Goal: Task Accomplishment & Management: Complete application form

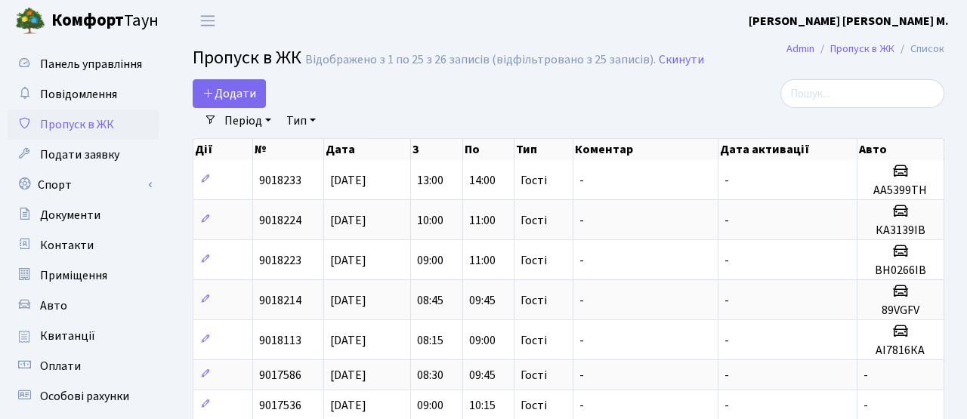
select select "25"
click at [249, 91] on span "Додати" at bounding box center [229, 93] width 54 height 17
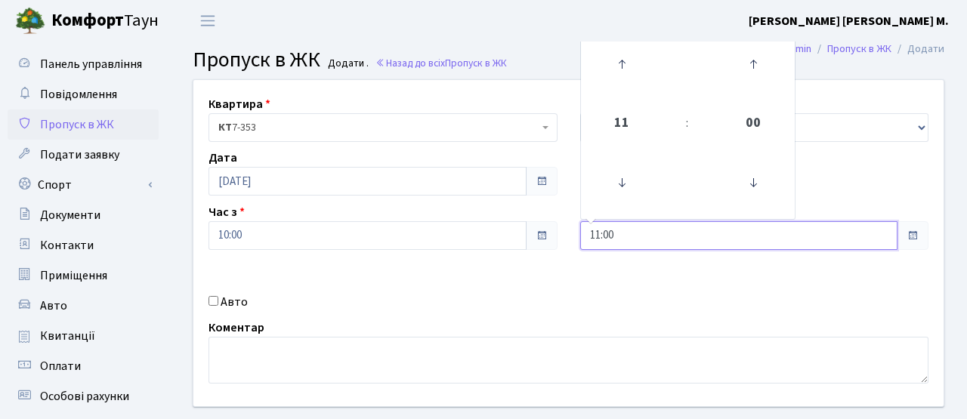
drag, startPoint x: 620, startPoint y: 243, endPoint x: 563, endPoint y: 236, distance: 57.0
click at [565, 237] on div "Квартира <b>КТ</b>&nbsp;&nbsp;&nbsp;&nbsp;7-353 <b>КТ</b>&nbsp;&nbsp;&nbsp;&nbs…" at bounding box center [568, 243] width 773 height 326
type input "12:00"
click at [577, 262] on div "Квартира <b>КТ</b>&nbsp;&nbsp;&nbsp;&nbsp;7-353 <b>КТ</b>&nbsp;&nbsp;&nbsp;&nbs…" at bounding box center [568, 243] width 773 height 326
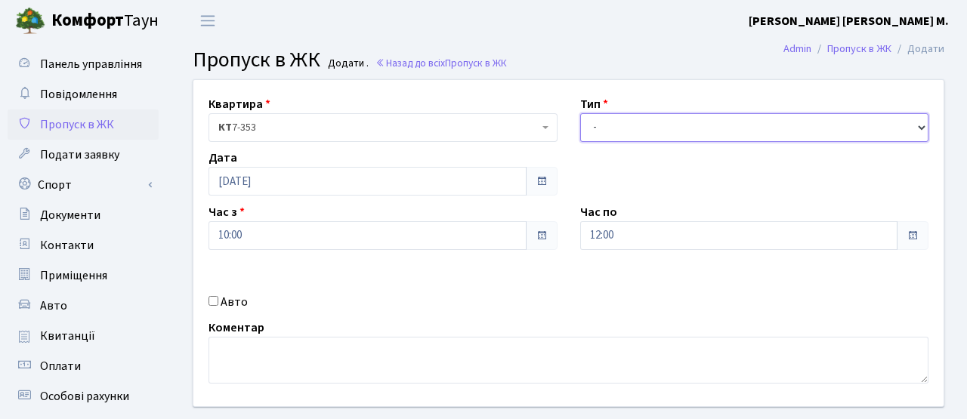
click at [613, 132] on select "- Доставка Таксі Гості Сервіс" at bounding box center [754, 127] width 349 height 29
select select "3"
click at [580, 113] on select "- Доставка Таксі Гості Сервіс" at bounding box center [754, 127] width 349 height 29
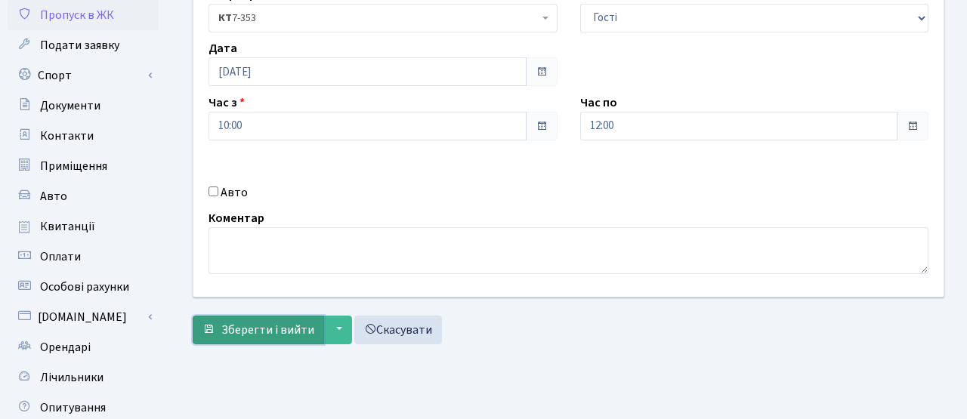
click at [283, 337] on span "Зберегти і вийти" at bounding box center [267, 330] width 93 height 17
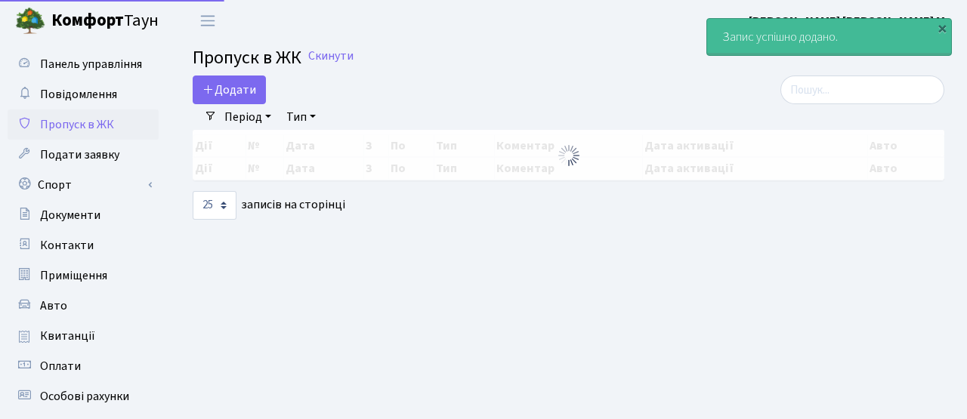
select select "25"
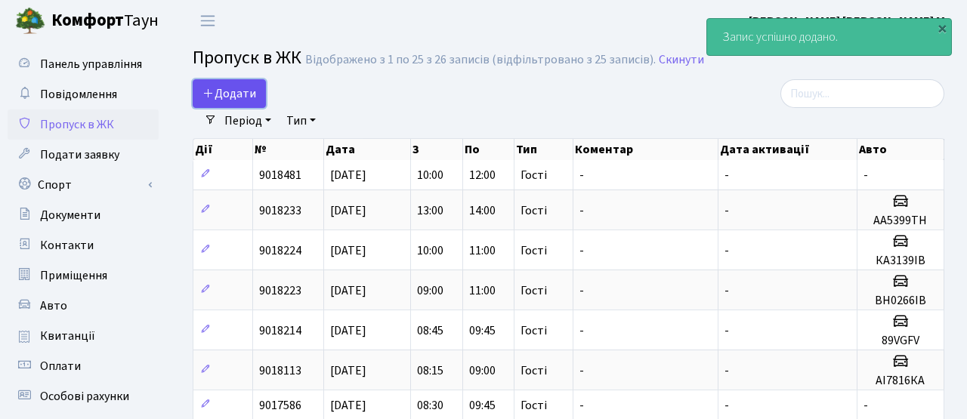
click at [226, 87] on span "Додати" at bounding box center [229, 93] width 54 height 17
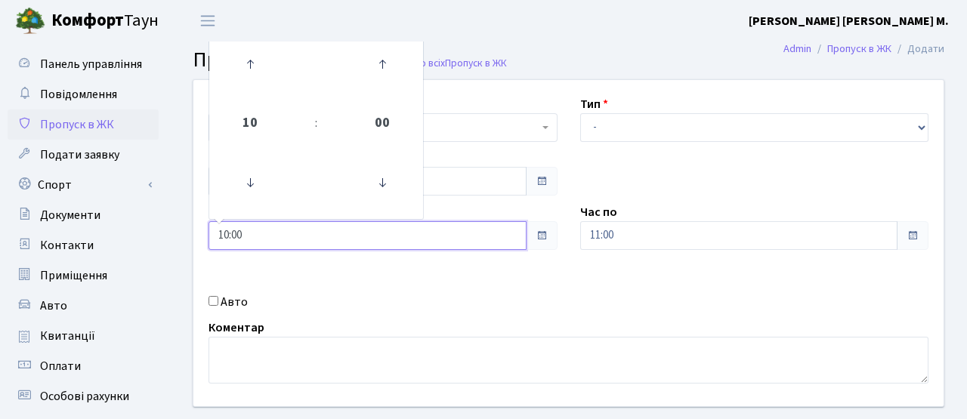
drag, startPoint x: 258, startPoint y: 230, endPoint x: 201, endPoint y: 229, distance: 57.4
click at [202, 230] on div "Час з 10:00 10 : 00 00 01 02 03 04 05 06 07 08 09 10 11 12 13 14 15 16 17 18 19…" at bounding box center [383, 226] width 372 height 47
type input "12:00"
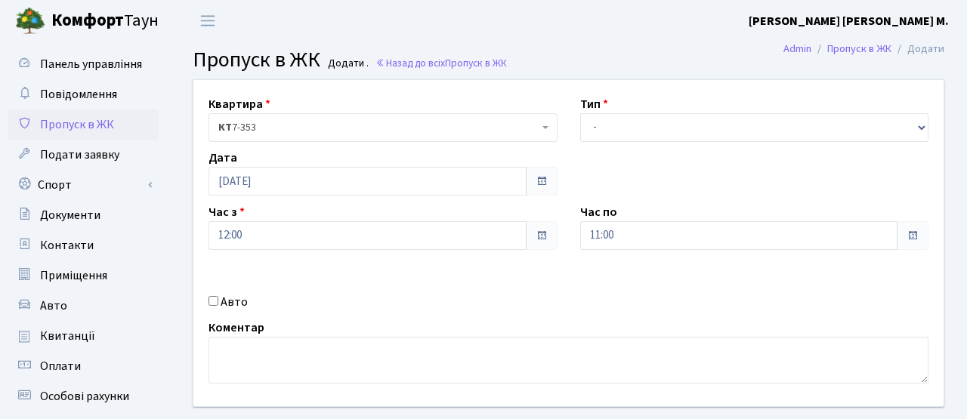
click at [335, 287] on div "Квартира <b>КТ</b>&nbsp;&nbsp;&nbsp;&nbsp;7-353 <b>КТ</b>&nbsp;&nbsp;&nbsp;&nbs…" at bounding box center [568, 243] width 773 height 326
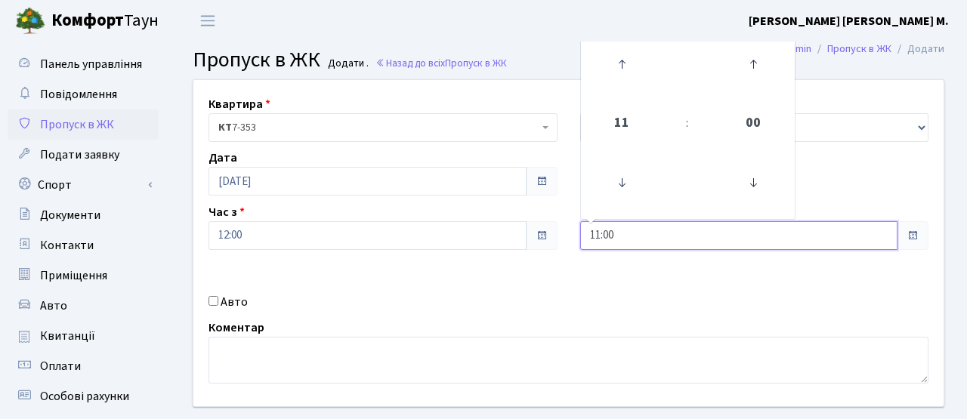
drag, startPoint x: 625, startPoint y: 240, endPoint x: 556, endPoint y: 240, distance: 68.8
click at [556, 240] on div "Квартира <b>КТ</b>&nbsp;&nbsp;&nbsp;&nbsp;7-353 <b>КТ</b>&nbsp;&nbsp;&nbsp;&nbs…" at bounding box center [568, 243] width 773 height 326
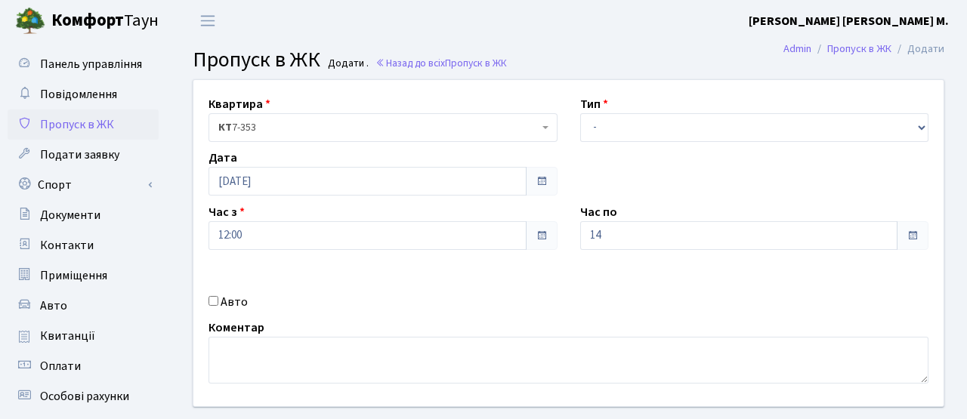
type input "14:00"
click at [555, 252] on div "Квартира <b>КТ</b>&nbsp;&nbsp;&nbsp;&nbsp;7-353 <b>КТ</b>&nbsp;&nbsp;&nbsp;&nbs…" at bounding box center [568, 243] width 773 height 326
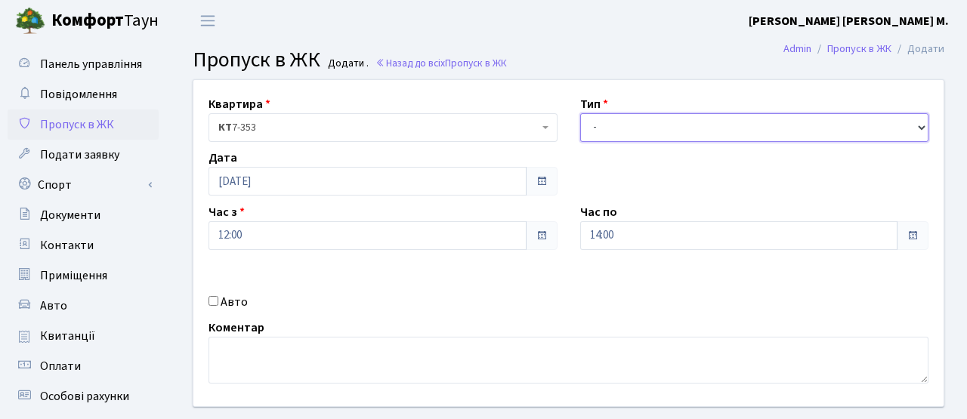
click at [628, 127] on select "- Доставка Таксі Гості Сервіс" at bounding box center [754, 127] width 349 height 29
select select "3"
click at [580, 113] on select "- Доставка Таксі Гості Сервіс" at bounding box center [754, 127] width 349 height 29
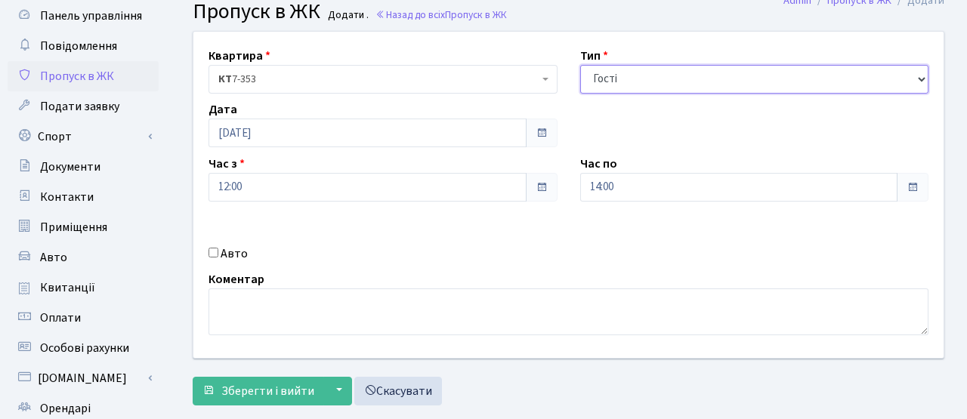
scroll to position [110, 0]
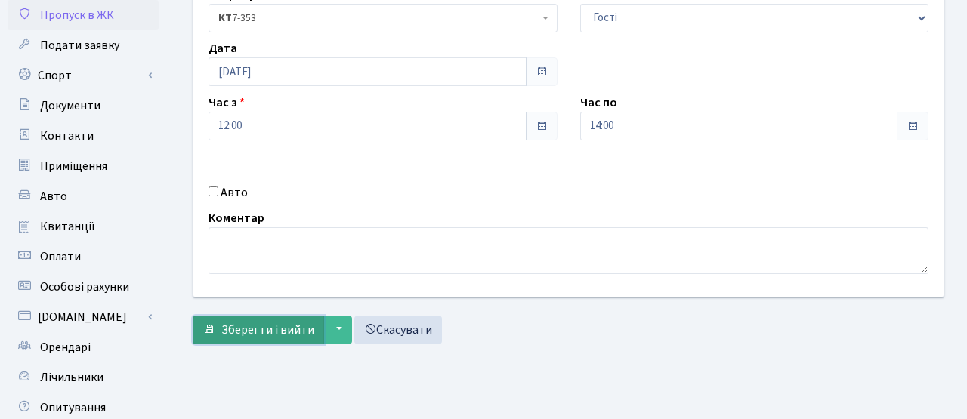
click at [275, 326] on span "Зберегти і вийти" at bounding box center [267, 330] width 93 height 17
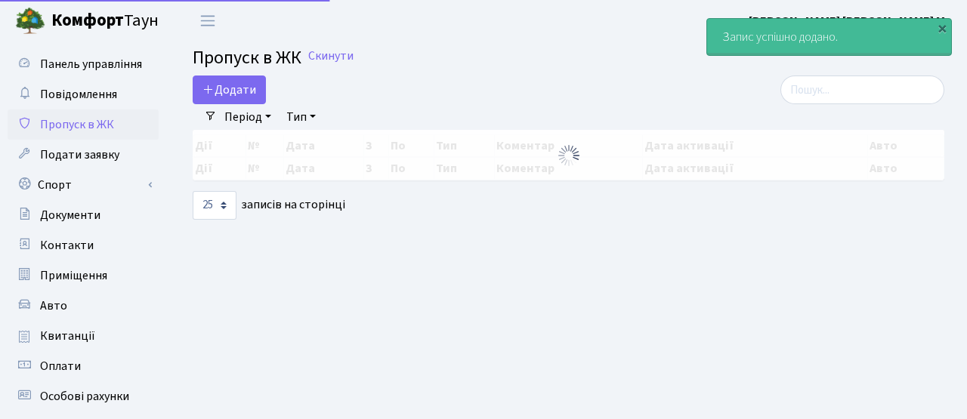
select select "25"
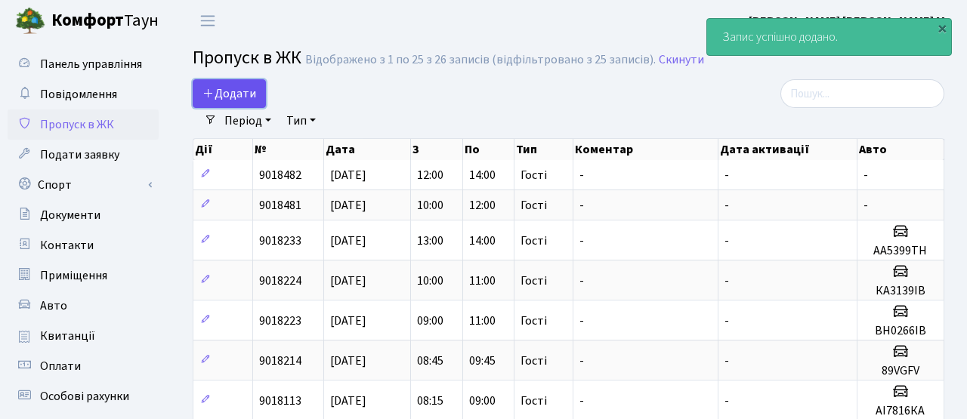
click at [228, 99] on span "Додати" at bounding box center [229, 93] width 54 height 17
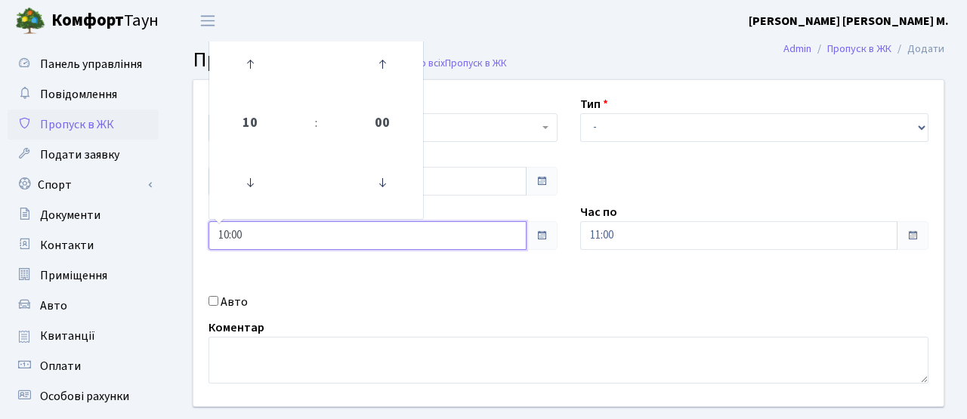
drag, startPoint x: 245, startPoint y: 228, endPoint x: 180, endPoint y: 227, distance: 65.0
click at [180, 227] on div "Квартира <b>КТ</b>&nbsp;&nbsp;&nbsp;&nbsp;7-353 <b>КТ</b>&nbsp;&nbsp;&nbsp;&nbs…" at bounding box center [568, 270] width 797 height 382
type input "14:00"
click at [350, 292] on div "Квартира <b>КТ</b>&nbsp;&nbsp;&nbsp;&nbsp;7-353 <b>КТ</b>&nbsp;&nbsp;&nbsp;&nbs…" at bounding box center [568, 243] width 773 height 326
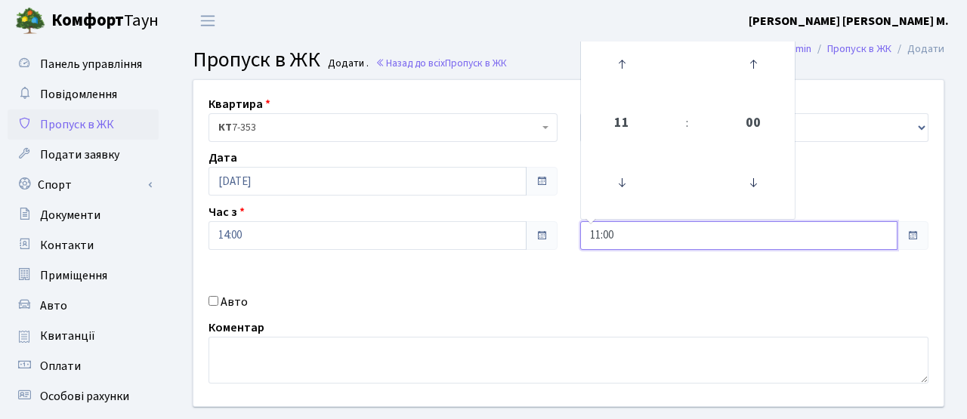
drag, startPoint x: 629, startPoint y: 245, endPoint x: 548, endPoint y: 240, distance: 81.7
click at [549, 241] on div "Квартира <b>КТ</b>&nbsp;&nbsp;&nbsp;&nbsp;7-353 <b>КТ</b>&nbsp;&nbsp;&nbsp;&nbs…" at bounding box center [568, 243] width 773 height 326
type input "16:00"
click at [551, 320] on div "Коментар" at bounding box center [568, 351] width 743 height 65
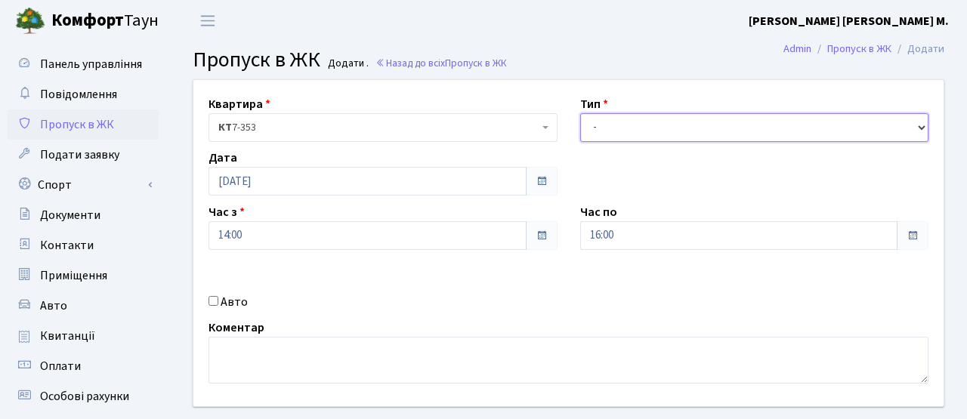
click at [623, 130] on select "- Доставка Таксі Гості Сервіс" at bounding box center [754, 127] width 349 height 29
select select "3"
click at [580, 113] on select "- Доставка Таксі Гості Сервіс" at bounding box center [754, 127] width 349 height 29
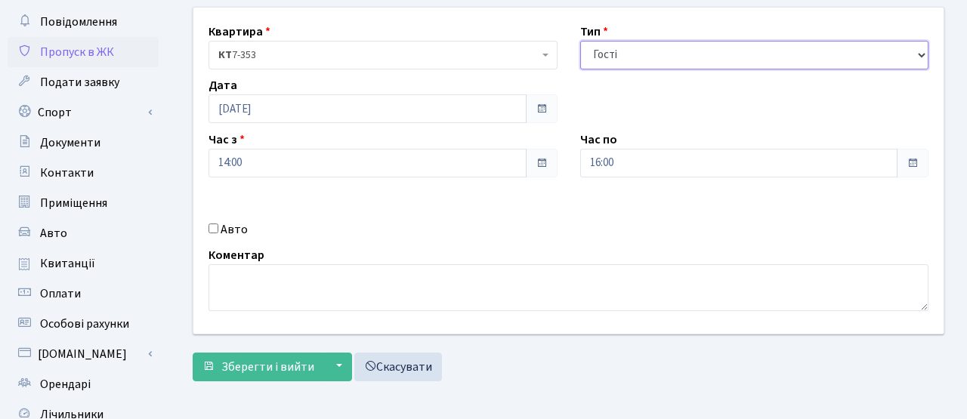
scroll to position [133, 0]
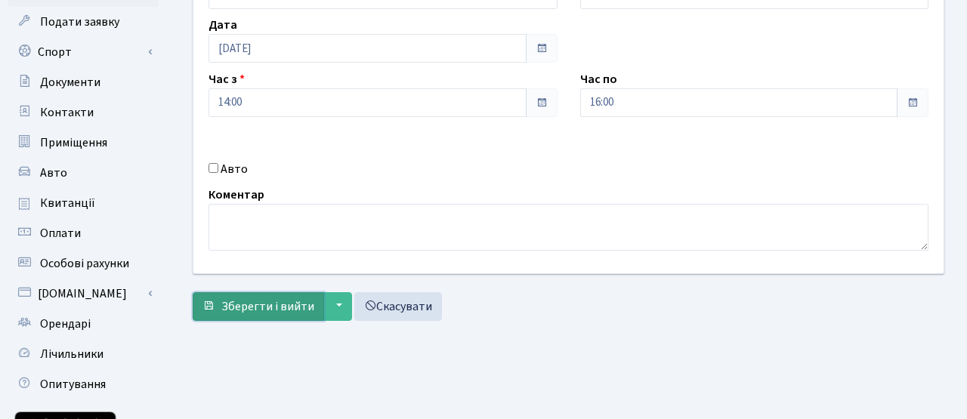
click at [271, 307] on span "Зберегти і вийти" at bounding box center [267, 306] width 93 height 17
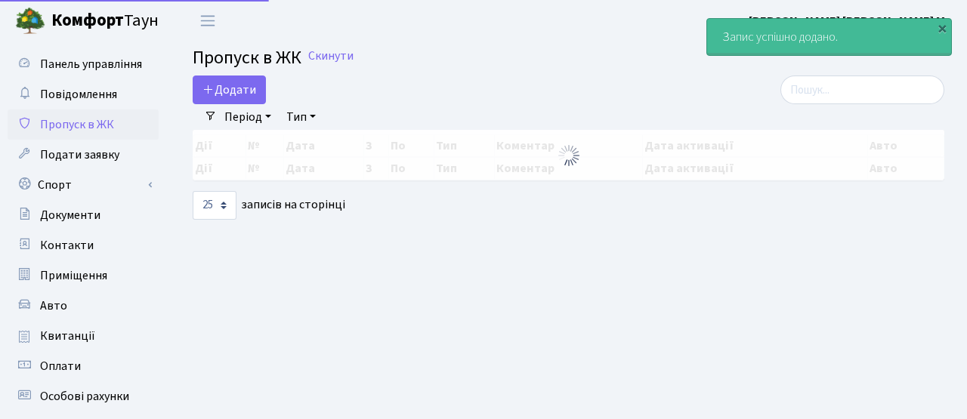
select select "25"
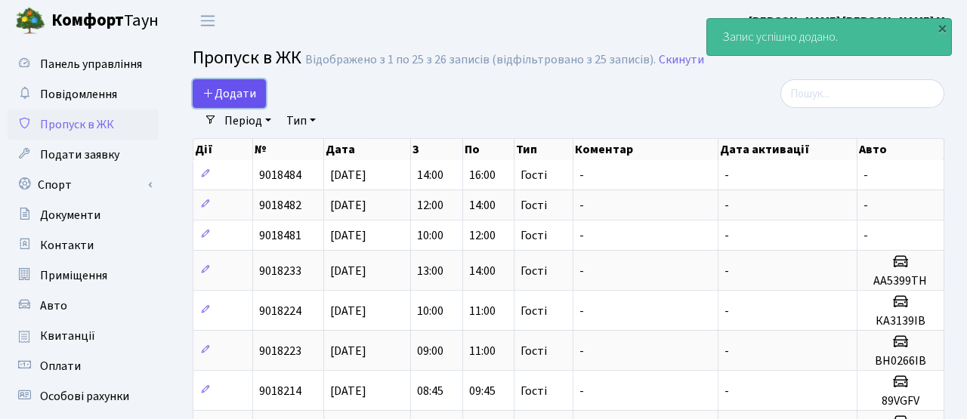
click at [249, 85] on span "Додати" at bounding box center [229, 93] width 54 height 17
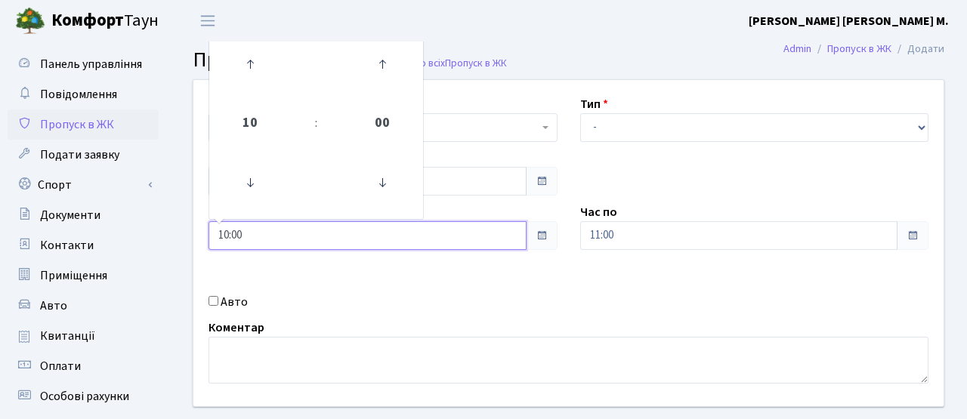
drag, startPoint x: 256, startPoint y: 221, endPoint x: 227, endPoint y: 221, distance: 28.7
click at [227, 221] on div "10:00 10 : 00 00 01 02 03 04 05 06 07 08 09 10 11 12 13 14 15 16 17 18 19 20 21…" at bounding box center [383, 235] width 349 height 29
drag, startPoint x: 248, startPoint y: 239, endPoint x: 191, endPoint y: 237, distance: 56.7
click at [192, 237] on div "Квартира <b>КТ</b>&nbsp;&nbsp;&nbsp;&nbsp;7-353 <b>КТ</b>&nbsp;&nbsp;&nbsp;&nbs…" at bounding box center [568, 243] width 773 height 326
type input "16:00"
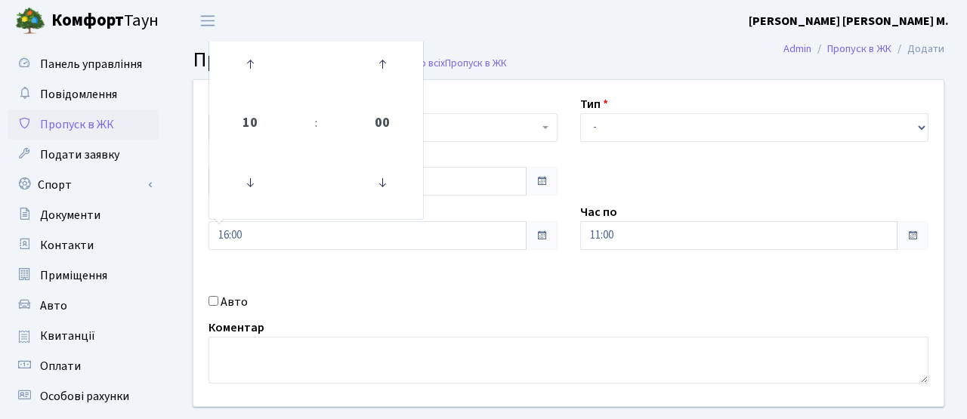
click at [505, 292] on div "Квартира <b>КТ</b>&nbsp;&nbsp;&nbsp;&nbsp;7-353 <b>КТ</b>&nbsp;&nbsp;&nbsp;&nbs…" at bounding box center [568, 243] width 773 height 326
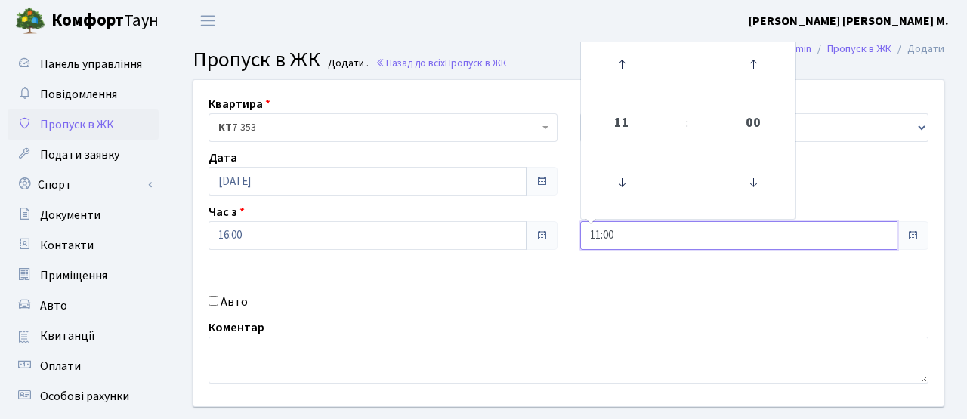
drag, startPoint x: 633, startPoint y: 236, endPoint x: 565, endPoint y: 235, distance: 68.0
click at [566, 235] on div "Квартира <b>КТ</b>&nbsp;&nbsp;&nbsp;&nbsp;7-353 <b>КТ</b>&nbsp;&nbsp;&nbsp;&nbs…" at bounding box center [568, 243] width 773 height 326
type input "18:00"
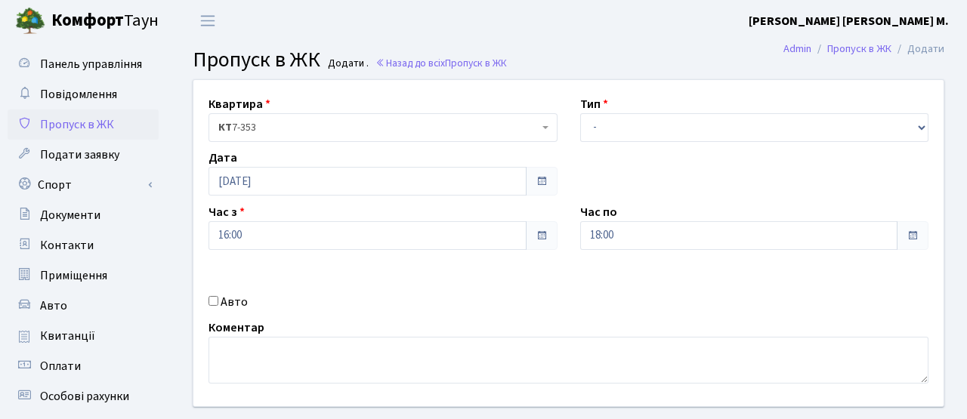
click at [600, 280] on div "Квартира <b>КТ</b>&nbsp;&nbsp;&nbsp;&nbsp;7-353 <b>КТ</b>&nbsp;&nbsp;&nbsp;&nbs…" at bounding box center [568, 243] width 773 height 326
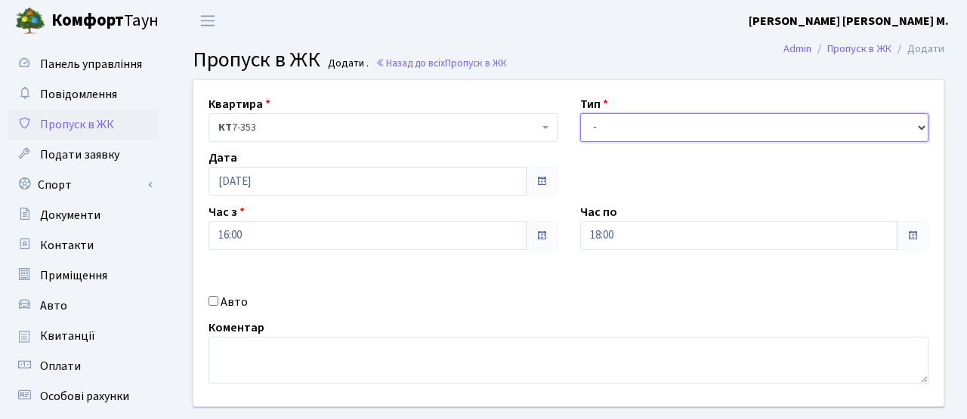
click at [614, 126] on select "- Доставка Таксі Гості Сервіс" at bounding box center [754, 127] width 349 height 29
select select "3"
click at [580, 113] on select "- Доставка Таксі Гості Сервіс" at bounding box center [754, 127] width 349 height 29
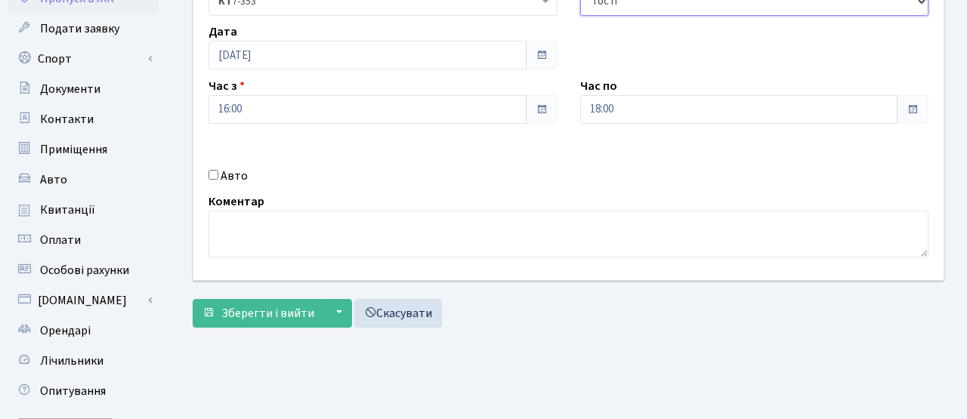
scroll to position [164, 0]
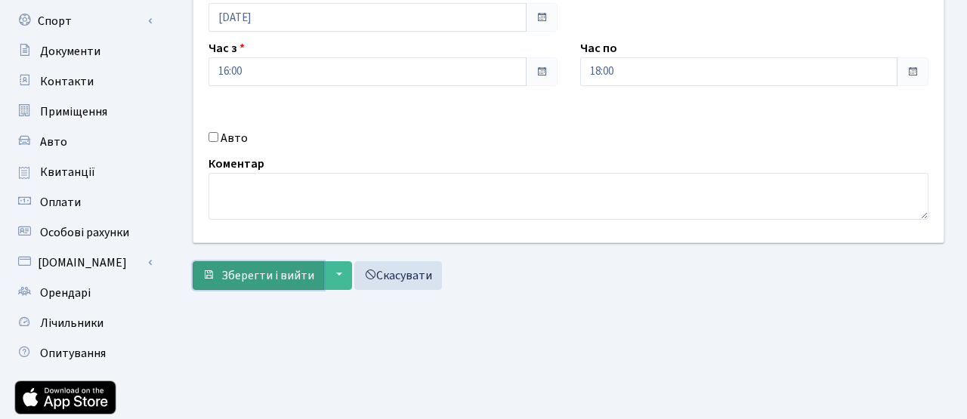
click at [277, 277] on span "Зберегти і вийти" at bounding box center [267, 275] width 93 height 17
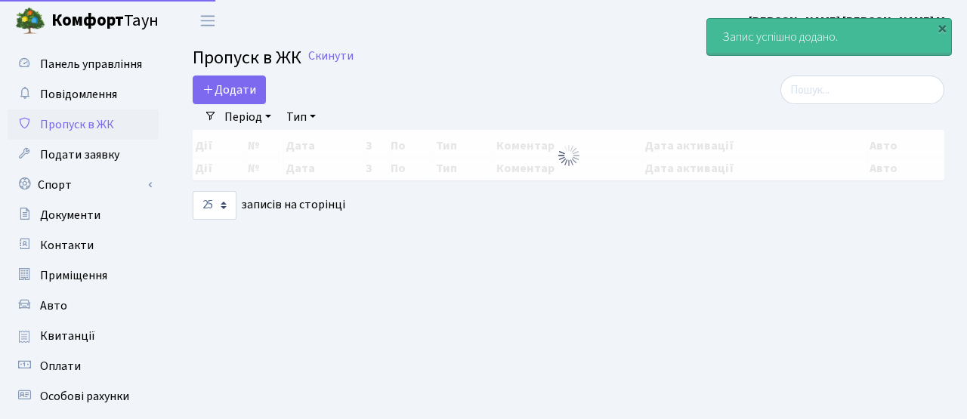
select select "25"
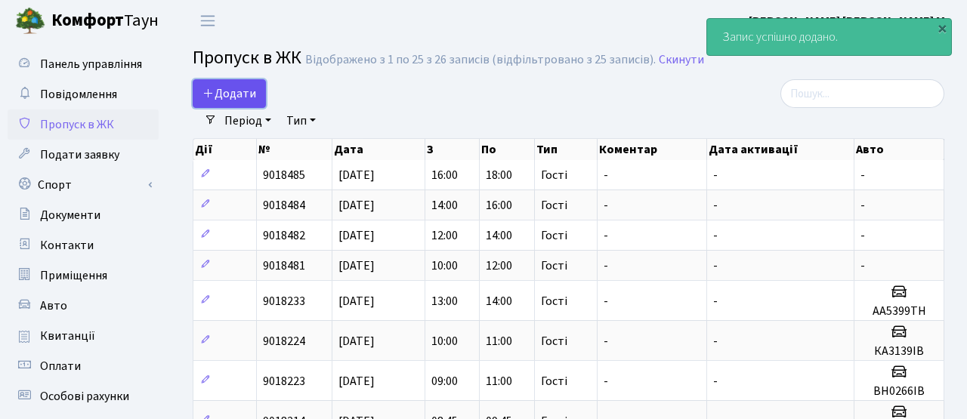
click at [218, 91] on span "Додати" at bounding box center [229, 93] width 54 height 17
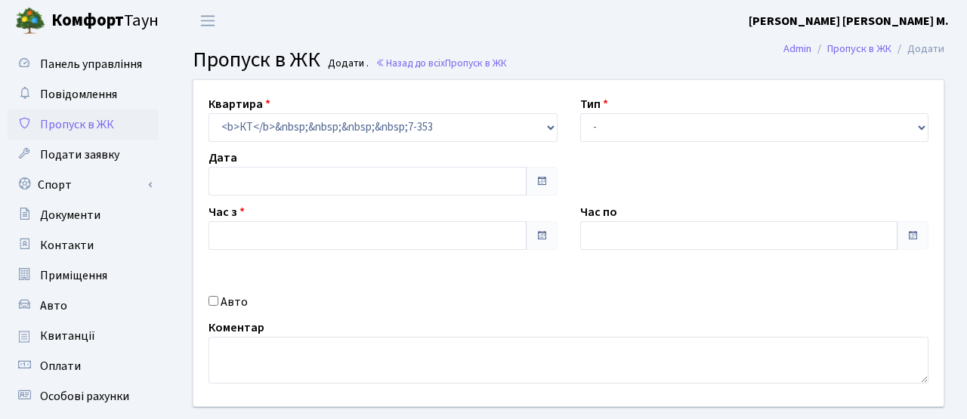
type input "[DATE]"
type input "10:00"
type input "11:00"
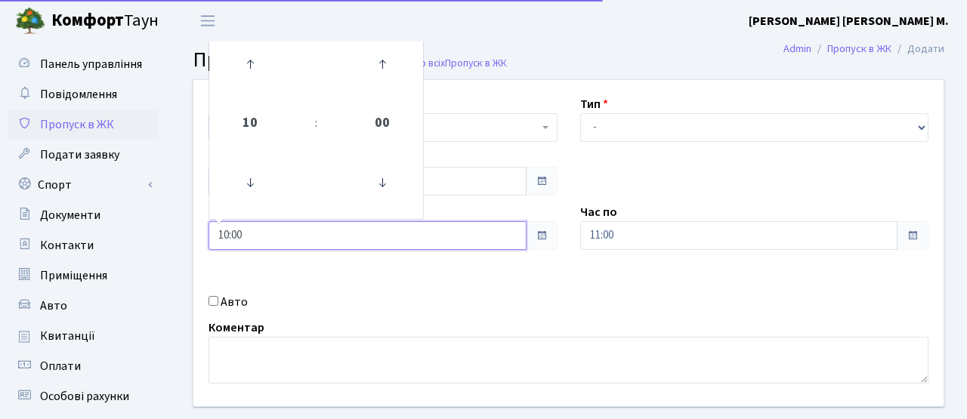
drag, startPoint x: 261, startPoint y: 229, endPoint x: 175, endPoint y: 221, distance: 87.2
click at [175, 223] on div "Квартира <b>КТ</b>&nbsp;&nbsp;&nbsp;&nbsp;7-353 <b>КТ</b>&nbsp;&nbsp;&nbsp;&nbs…" at bounding box center [568, 270] width 797 height 382
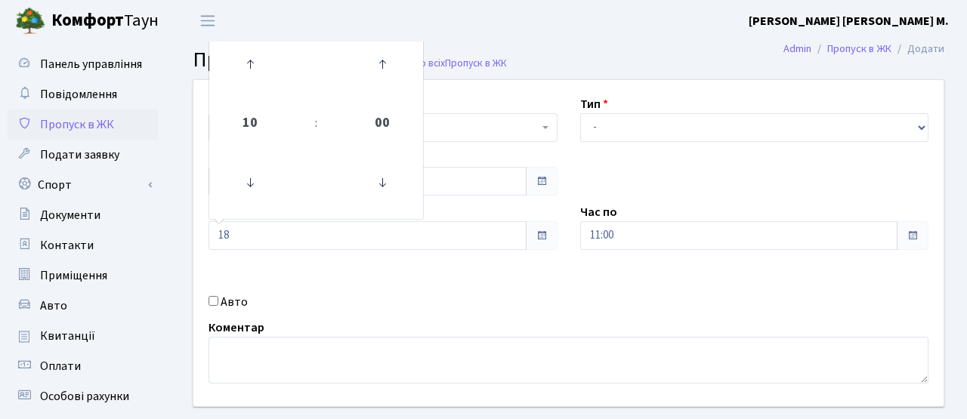
type input "18:00"
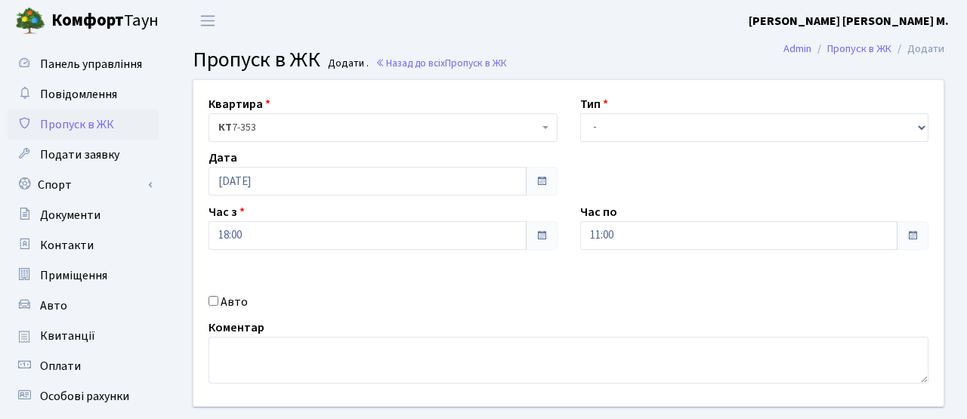
click at [371, 295] on div "Авто" at bounding box center [383, 302] width 372 height 18
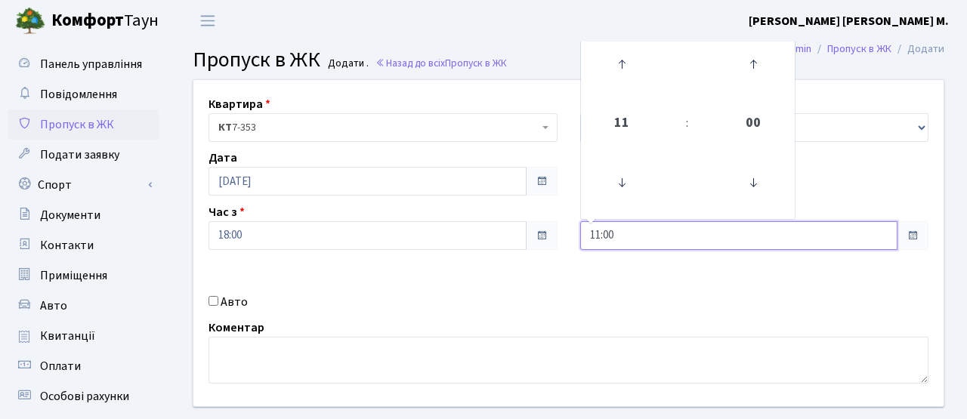
drag, startPoint x: 641, startPoint y: 230, endPoint x: 530, endPoint y: 227, distance: 111.1
click at [530, 227] on div "Квартира <b>КТ</b>&nbsp;&nbsp;&nbsp;&nbsp;7-353 <b>КТ</b>&nbsp;&nbsp;&nbsp;&nbs…" at bounding box center [568, 243] width 773 height 326
type input "20:00"
click at [628, 274] on div "Квартира <b>КТ</b>&nbsp;&nbsp;&nbsp;&nbsp;7-353 <b>КТ</b>&nbsp;&nbsp;&nbsp;&nbs…" at bounding box center [568, 243] width 773 height 326
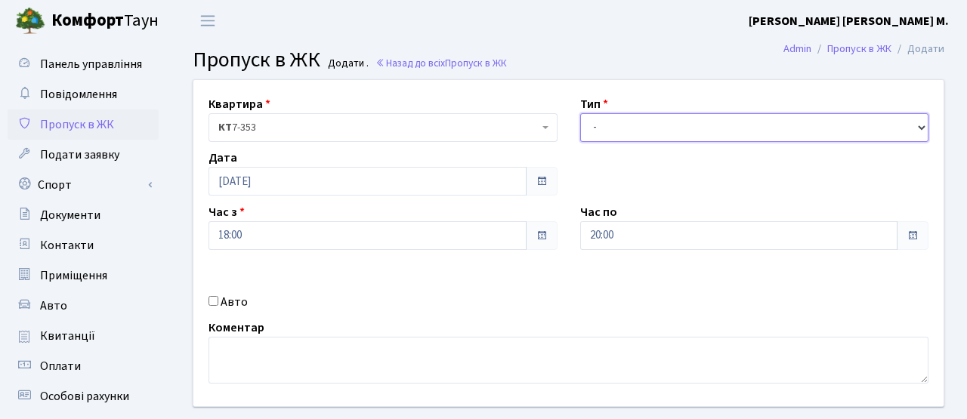
click at [641, 116] on select "- Доставка Таксі Гості Сервіс" at bounding box center [754, 127] width 349 height 29
select select "3"
click at [580, 113] on select "- Доставка Таксі Гості Сервіс" at bounding box center [754, 127] width 349 height 29
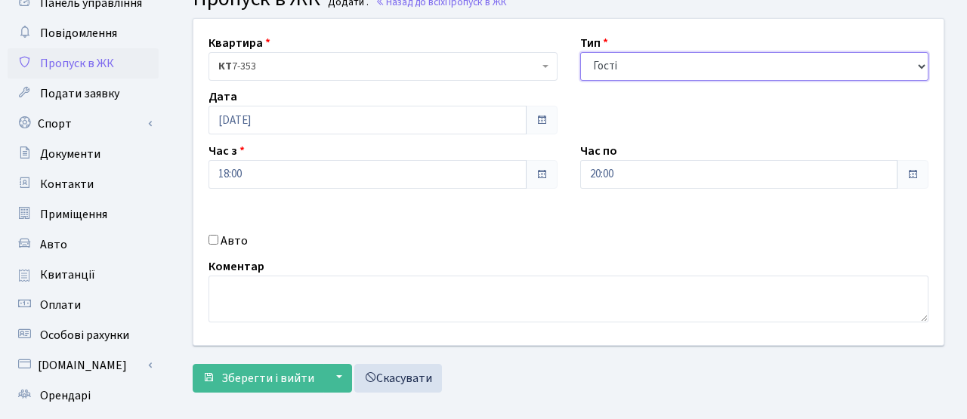
scroll to position [148, 0]
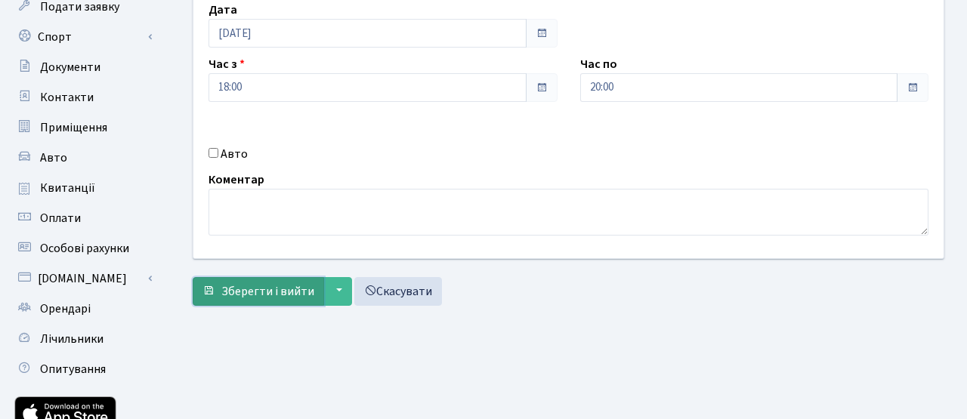
click at [303, 295] on span "Зберегти і вийти" at bounding box center [267, 291] width 93 height 17
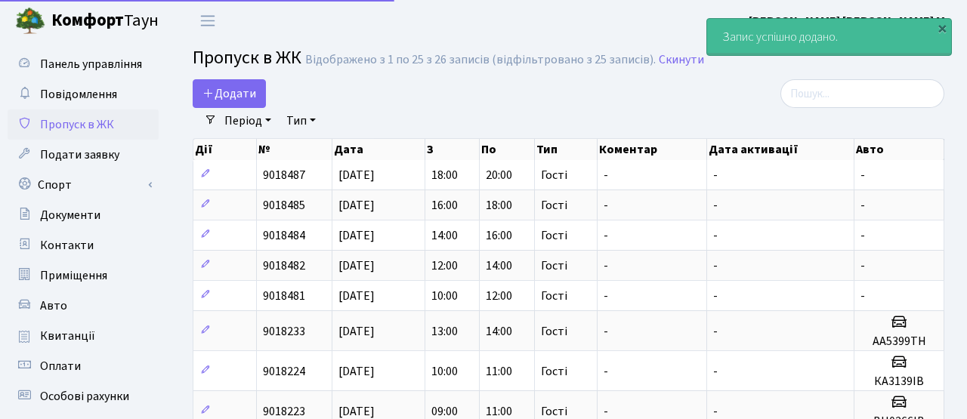
select select "25"
click at [240, 86] on span "Додати" at bounding box center [229, 93] width 54 height 17
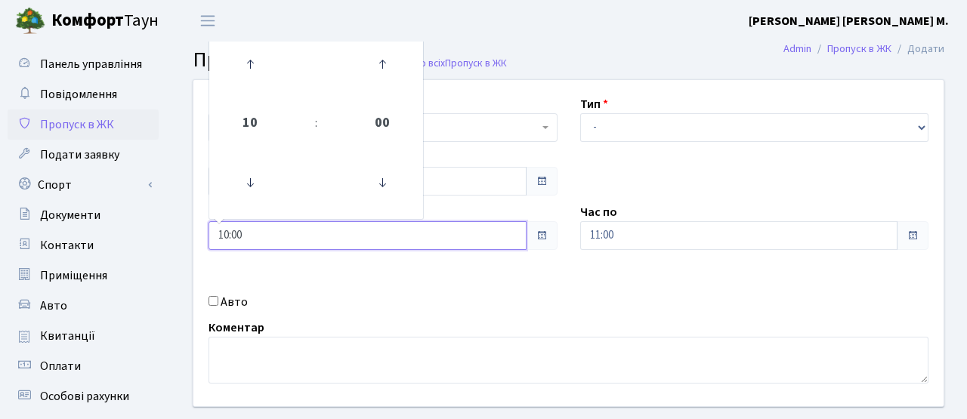
drag, startPoint x: 258, startPoint y: 237, endPoint x: 162, endPoint y: 228, distance: 97.1
click at [162, 230] on div "Панель управління Повідомлення Пропуск в ЖК Подати заявку Спорт Бронювання Скар…" at bounding box center [483, 342] width 967 height 601
type input "20:00"
click at [490, 308] on div "Авто" at bounding box center [383, 302] width 372 height 18
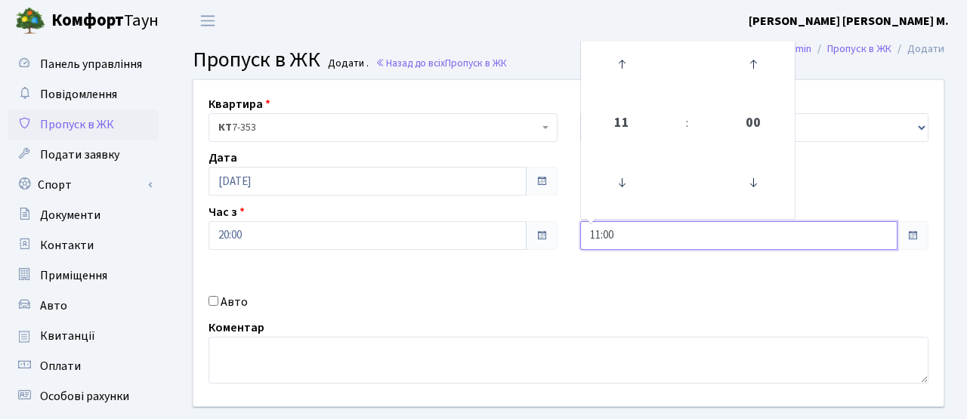
drag, startPoint x: 630, startPoint y: 239, endPoint x: 553, endPoint y: 237, distance: 77.1
click at [553, 237] on div "Квартира <b>КТ</b>&nbsp;&nbsp;&nbsp;&nbsp;7-353 <b>КТ</b>&nbsp;&nbsp;&nbsp;&nbs…" at bounding box center [568, 243] width 773 height 326
type input "22:00"
click at [539, 294] on div "Авто" at bounding box center [383, 302] width 372 height 18
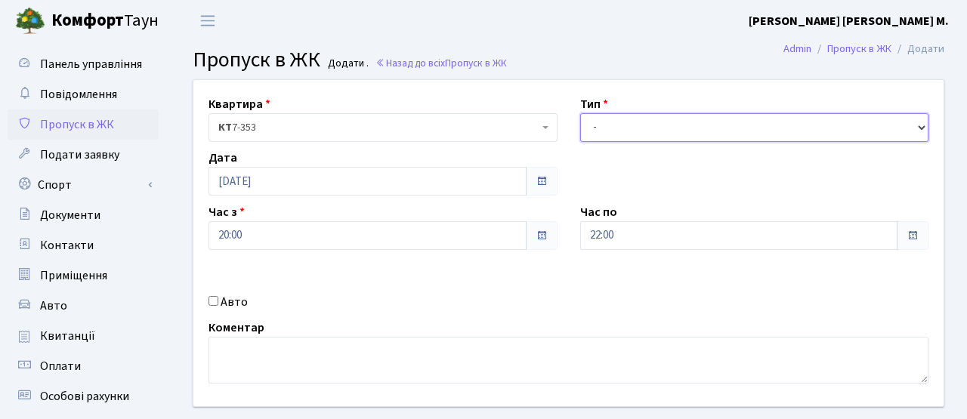
click at [604, 128] on select "- Доставка Таксі Гості Сервіс" at bounding box center [754, 127] width 349 height 29
select select "3"
click at [580, 113] on select "- Доставка Таксі Гості Сервіс" at bounding box center [754, 127] width 349 height 29
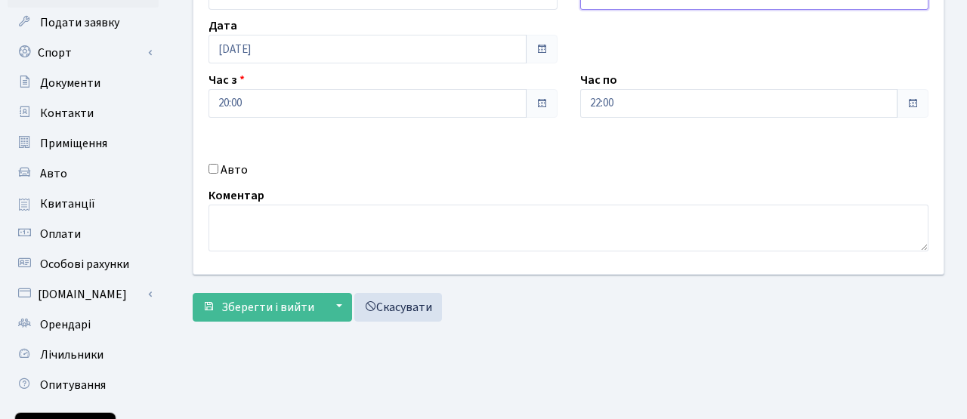
scroll to position [170, 0]
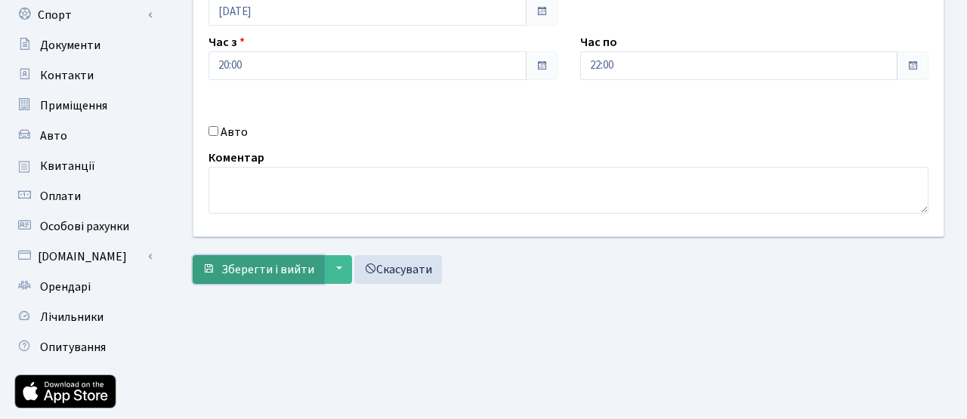
click at [302, 262] on span "Зберегти і вийти" at bounding box center [267, 269] width 93 height 17
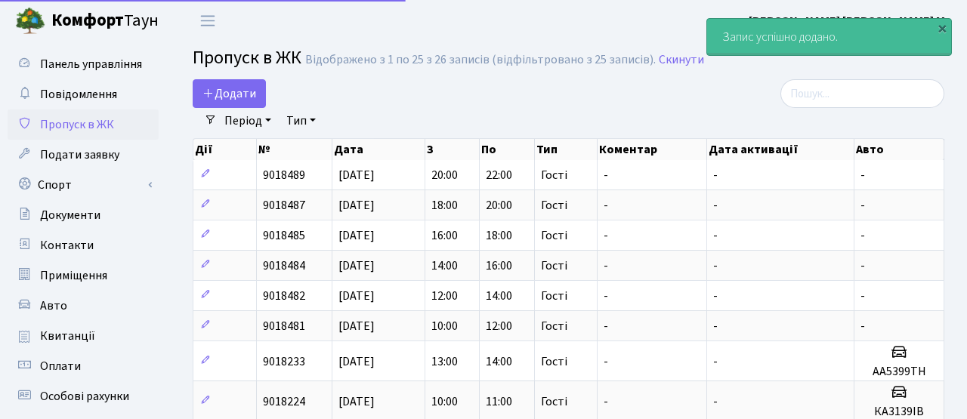
select select "25"
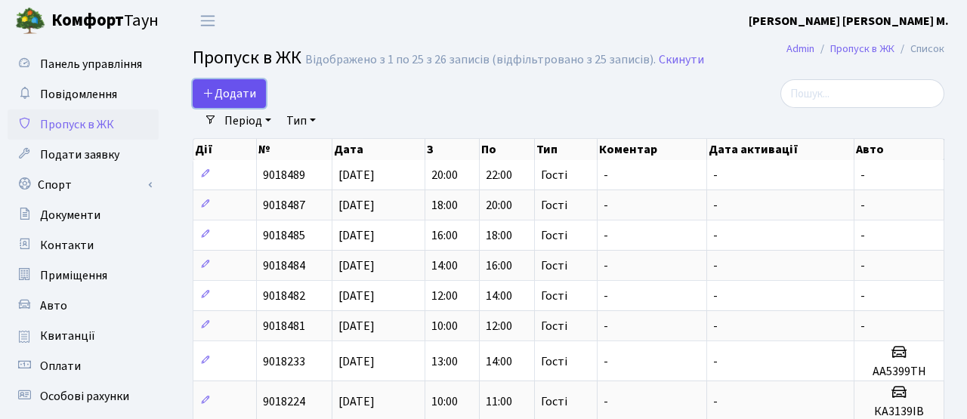
click at [217, 92] on span "Додати" at bounding box center [229, 93] width 54 height 17
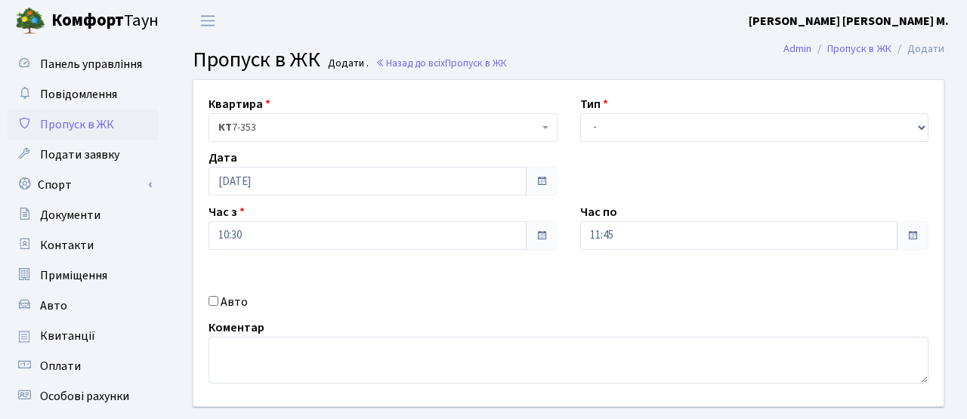
click at [219, 301] on div "Авто" at bounding box center [383, 302] width 372 height 18
click at [209, 302] on input "Авто" at bounding box center [214, 301] width 10 height 10
checkbox input "true"
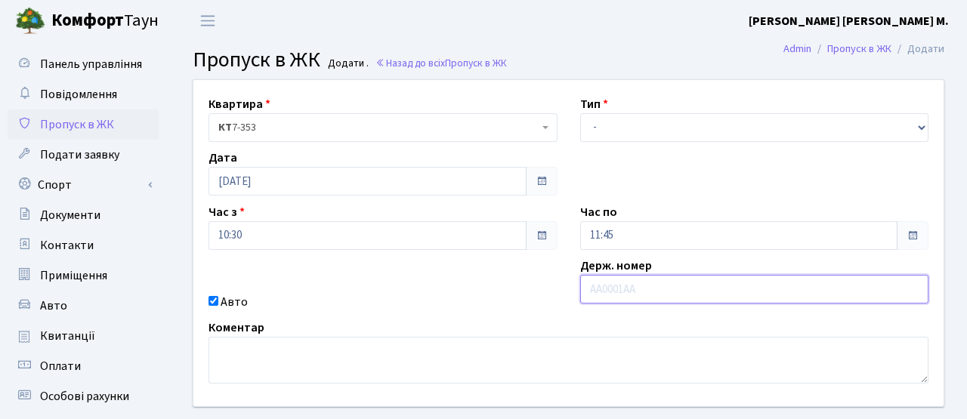
paste input "KA3415KB"
type input "KA3415KB"
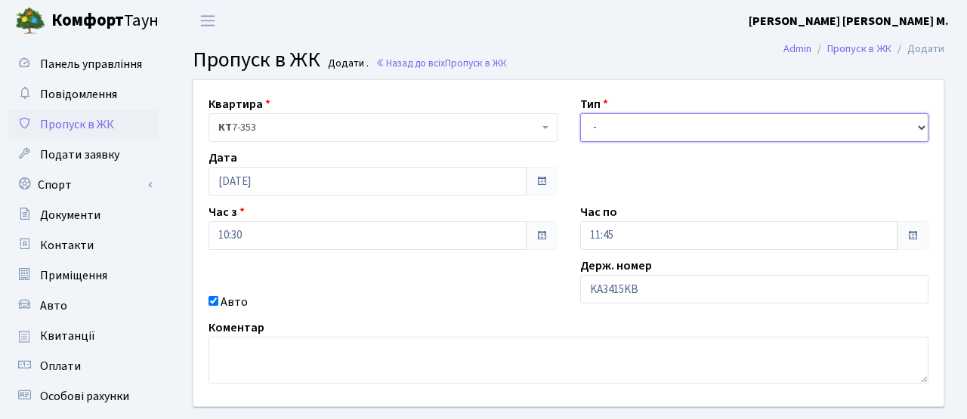
click at [654, 116] on select "- Доставка Таксі Гості Сервіс" at bounding box center [754, 127] width 349 height 29
select select "2"
click at [580, 113] on select "- Доставка Таксі Гості Сервіс" at bounding box center [754, 127] width 349 height 29
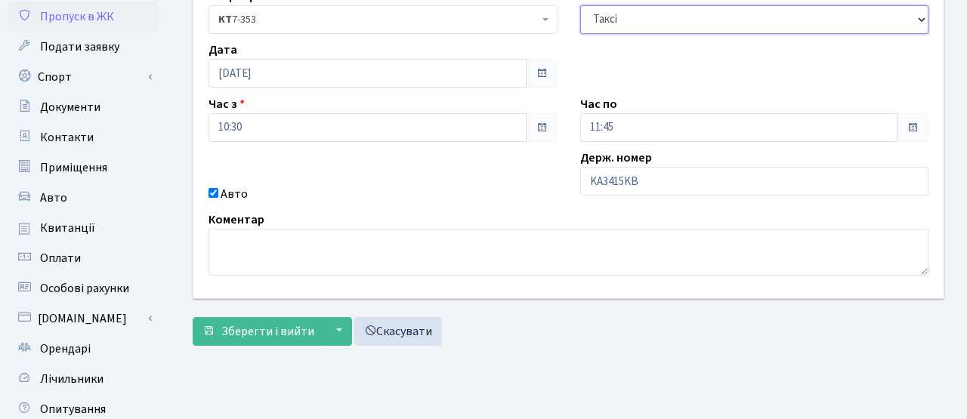
scroll to position [153, 0]
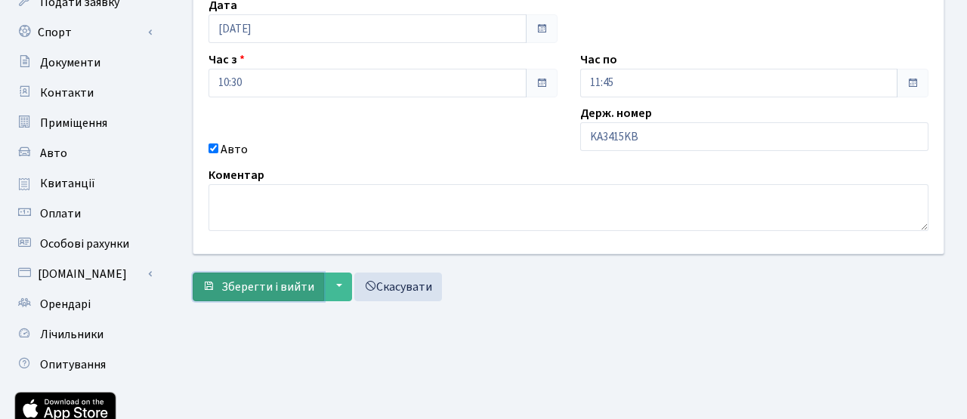
click at [257, 295] on button "Зберегти і вийти" at bounding box center [258, 287] width 131 height 29
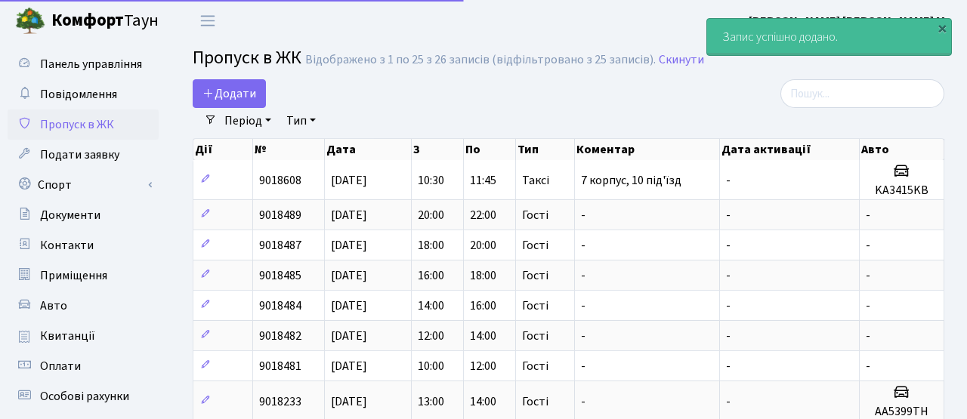
select select "25"
